Goal: Transaction & Acquisition: Purchase product/service

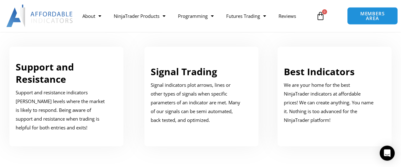
scroll to position [347, 0]
click at [188, 95] on p "Signal indicators plot arrows, lines or other types of signals when specific pa…" at bounding box center [197, 103] width 92 height 44
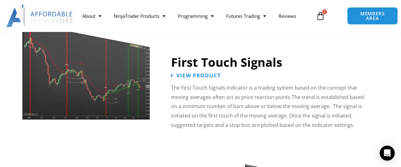
scroll to position [958, 0]
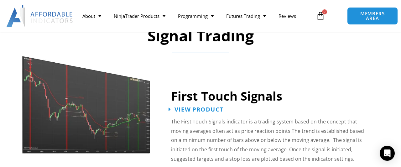
click at [188, 106] on span "View Product" at bounding box center [198, 109] width 49 height 6
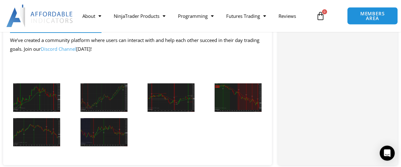
scroll to position [738, 0]
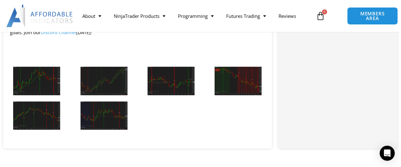
click at [36, 85] on img at bounding box center [36, 81] width 47 height 29
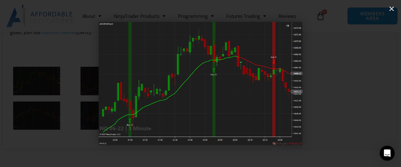
click at [371, 82] on icon "Next slide" at bounding box center [371, 84] width 8 height 8
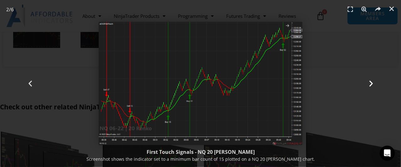
scroll to position [869, 0]
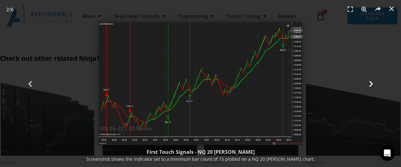
click at [368, 83] on icon "Next slide" at bounding box center [371, 84] width 8 height 8
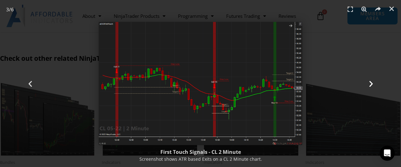
click at [369, 81] on icon "Next slide" at bounding box center [371, 84] width 8 height 8
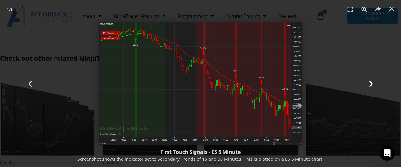
click at [369, 81] on icon "Next slide" at bounding box center [371, 84] width 8 height 8
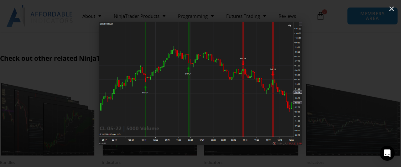
click at [369, 81] on icon "Next slide" at bounding box center [371, 84] width 8 height 8
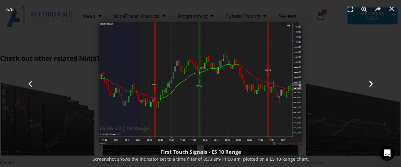
click at [374, 84] on icon "Next slide" at bounding box center [371, 84] width 8 height 8
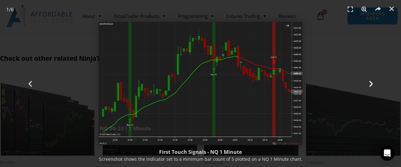
click at [370, 82] on icon "Next slide" at bounding box center [371, 84] width 8 height 8
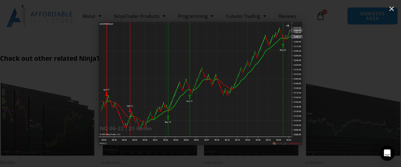
click at [370, 82] on icon "Next slide" at bounding box center [371, 84] width 8 height 8
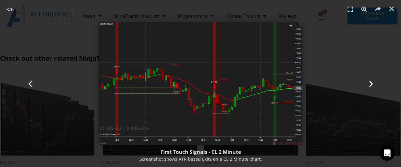
click at [368, 82] on icon "Next slide" at bounding box center [371, 84] width 8 height 8
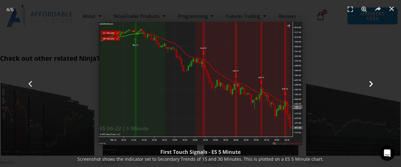
click at [368, 82] on icon "Next slide" at bounding box center [371, 84] width 8 height 8
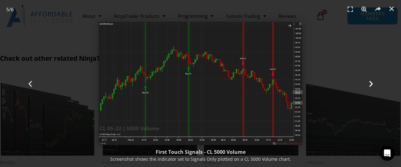
click at [368, 82] on icon "Next slide" at bounding box center [371, 84] width 8 height 8
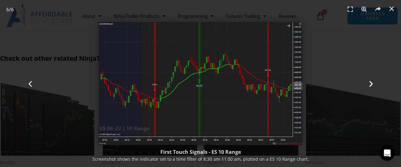
scroll to position [782, 0]
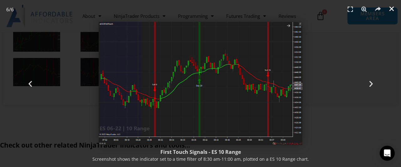
click at [391, 7] on icon "Close (Esc)" at bounding box center [391, 9] width 6 height 6
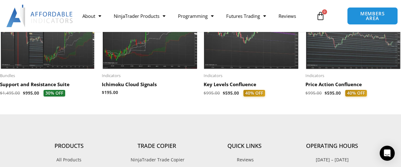
scroll to position [912, 0]
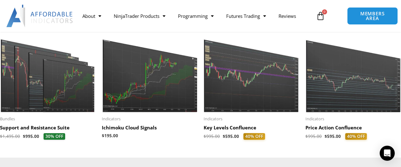
click at [242, 78] on img at bounding box center [252, 71] width 96 height 82
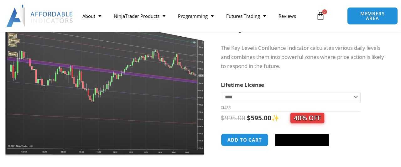
scroll to position [87, 0]
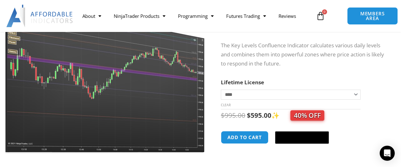
click at [221, 90] on select "**********" at bounding box center [291, 95] width 140 height 10
click option "****" at bounding box center [0, 0] width 0 height 0
click at [208, 126] on div "Sale! 🔍" at bounding box center [105, 84] width 211 height 219
click at [117, 93] on img at bounding box center [105, 66] width 201 height 173
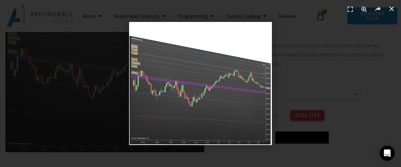
click at [208, 101] on img "1 / 1" at bounding box center [200, 83] width 143 height 123
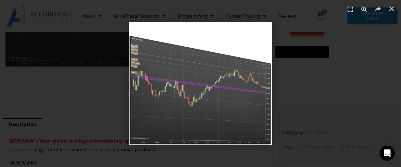
scroll to position [174, 0]
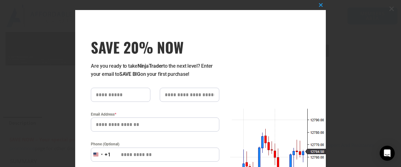
click at [390, 9] on div "Close this module SAVE 20% NOW Are you ready to take NinjaTrader to the next le…" at bounding box center [200, 83] width 401 height 167
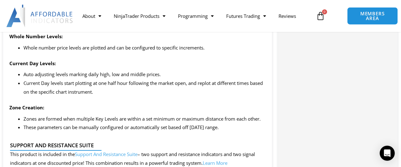
scroll to position [678, 0]
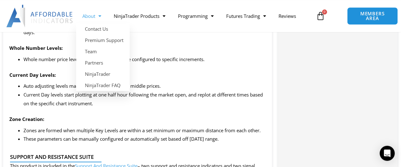
click at [91, 15] on link "About" at bounding box center [91, 16] width 31 height 14
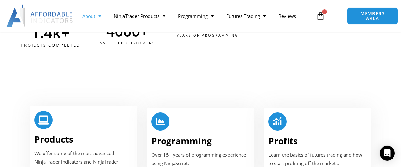
scroll to position [347, 0]
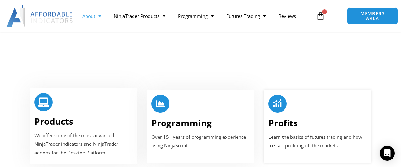
click at [315, 138] on p "Learn the basics of futures trading and how to start profiting off the markets." at bounding box center [317, 142] width 98 height 18
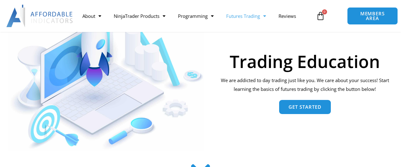
scroll to position [87, 0]
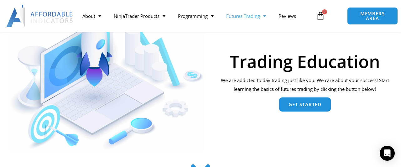
click at [291, 105] on span "Get Started" at bounding box center [304, 104] width 33 height 5
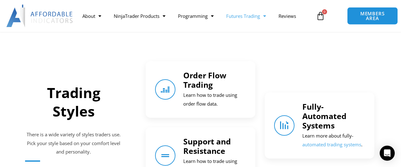
scroll to position [668, 0]
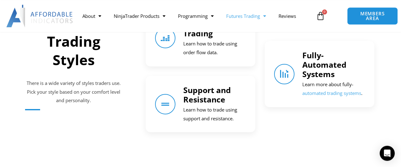
click at [320, 90] on link "automated trading systems" at bounding box center [331, 93] width 59 height 6
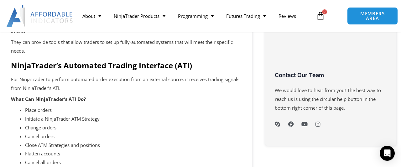
scroll to position [347, 0]
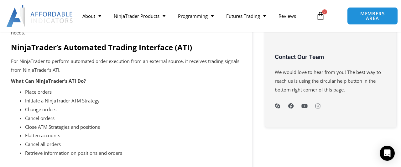
click at [118, 47] on h2 "NinjaTrader’s Automated Trading Interface (ATI)" at bounding box center [126, 47] width 230 height 10
click at [116, 60] on p "For NinjaTrader to perform automated order execution from an external source, i…" at bounding box center [126, 66] width 230 height 18
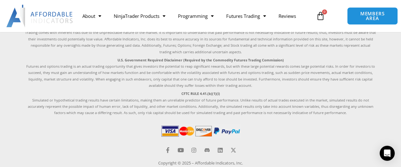
scroll to position [1129, 0]
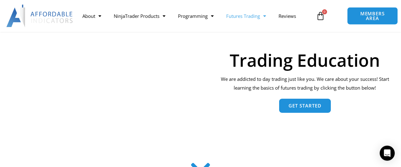
scroll to position [87, 0]
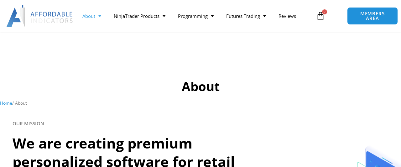
scroll to position [347, 0]
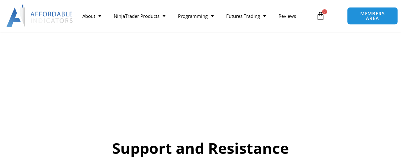
scroll to position [361, 0]
